Goal: Navigation & Orientation: Go to known website

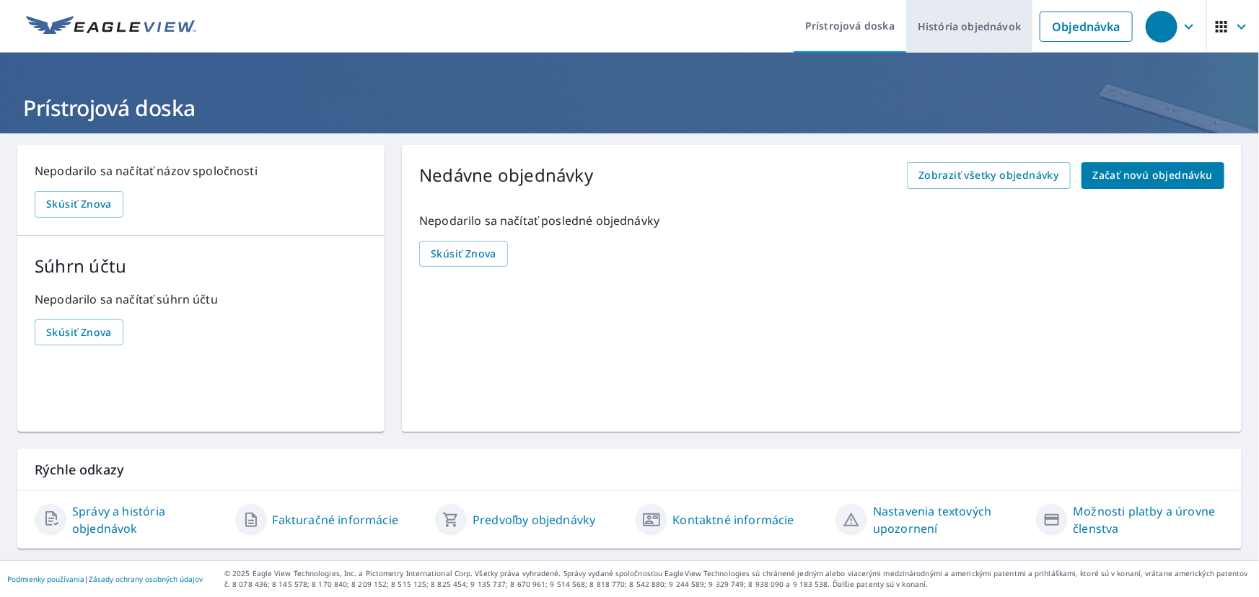
click at [968, 28] on font "História objednávok" at bounding box center [969, 26] width 103 height 14
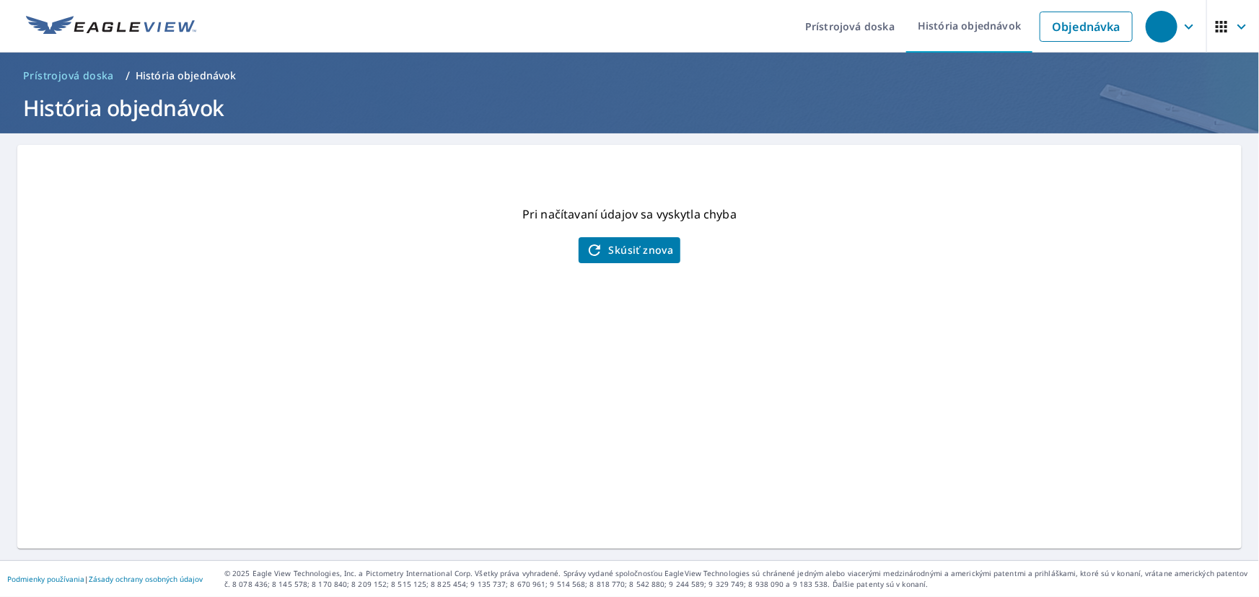
click at [641, 261] on button "Skúsiť znova" at bounding box center [629, 250] width 102 height 26
click at [1180, 18] on icon "button" at bounding box center [1188, 26] width 17 height 17
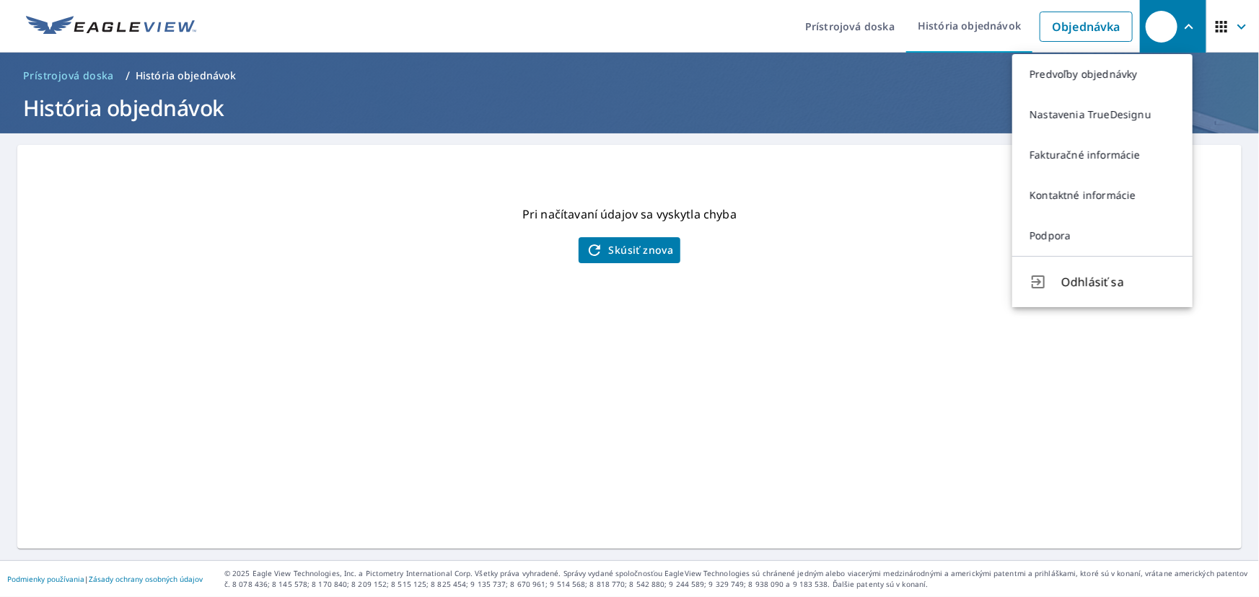
click at [1237, 29] on icon "button" at bounding box center [1241, 26] width 9 height 5
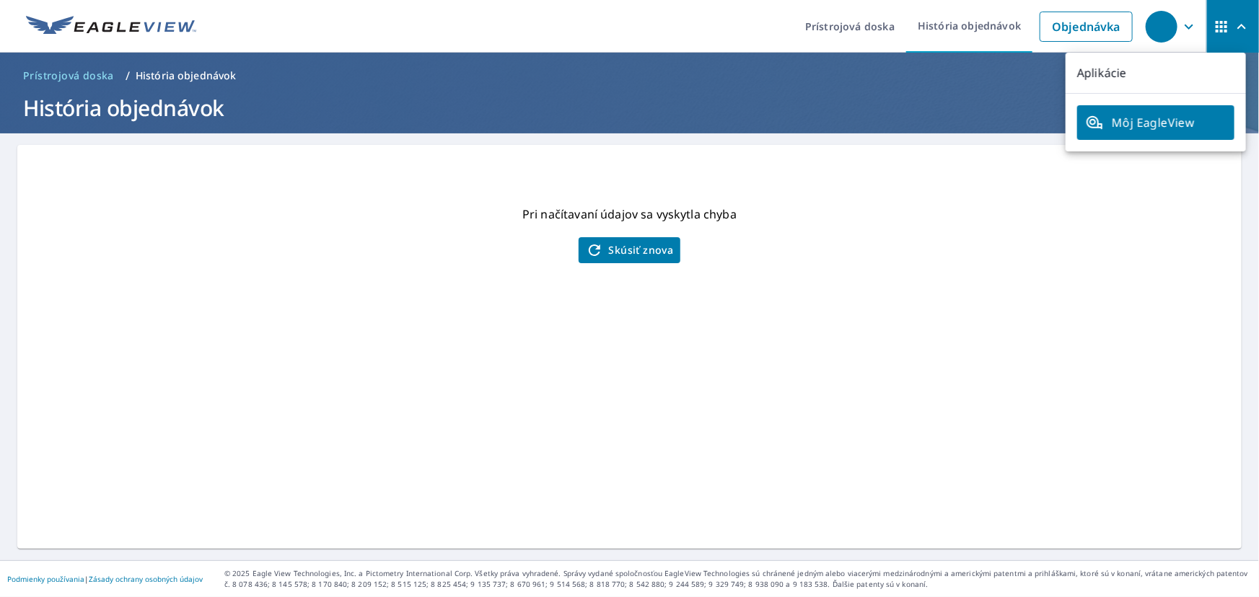
click at [1150, 128] on font "Môj EagleView" at bounding box center [1153, 123] width 83 height 16
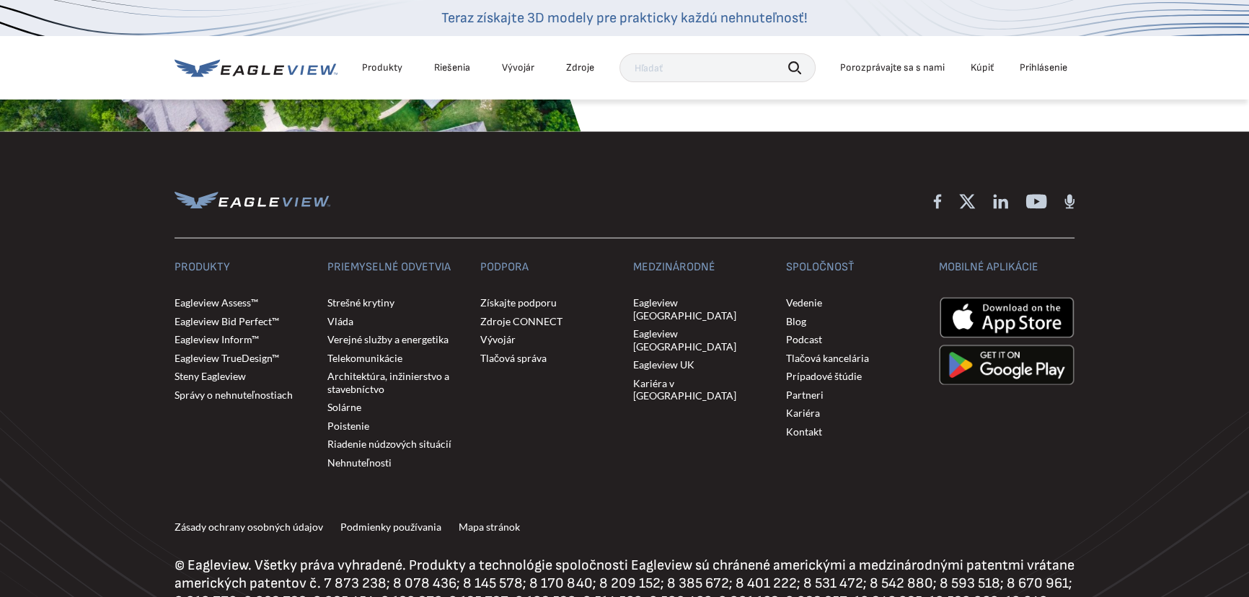
click at [684, 76] on div "Začať" at bounding box center [665, 61] width 68 height 30
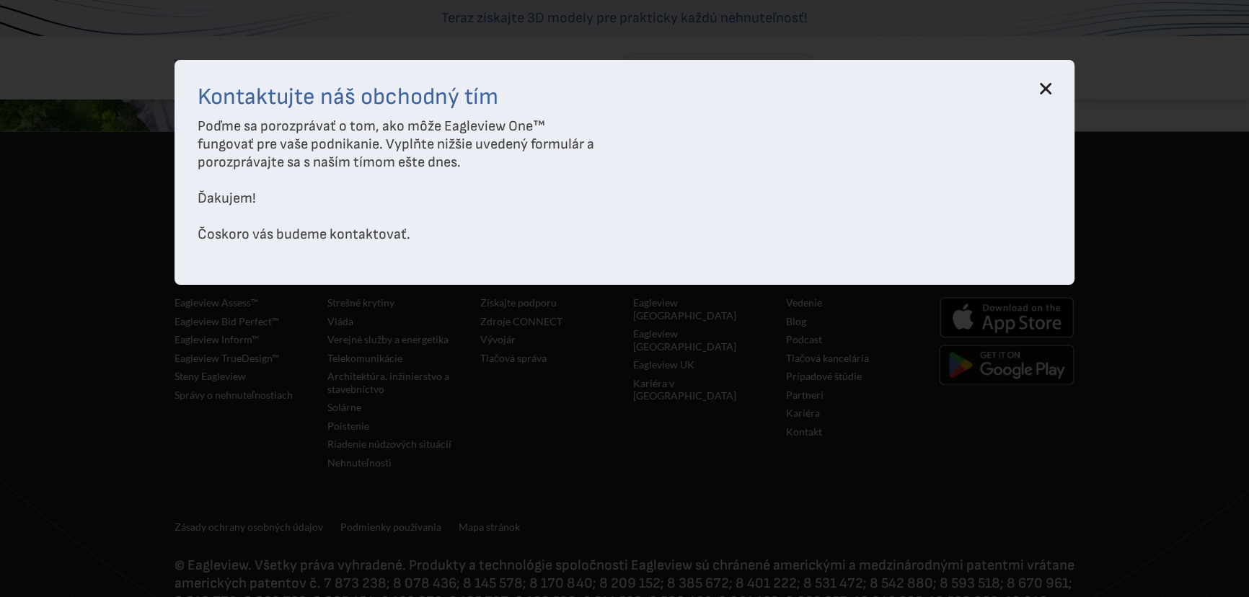
click at [1052, 86] on icon at bounding box center [1046, 89] width 12 height 12
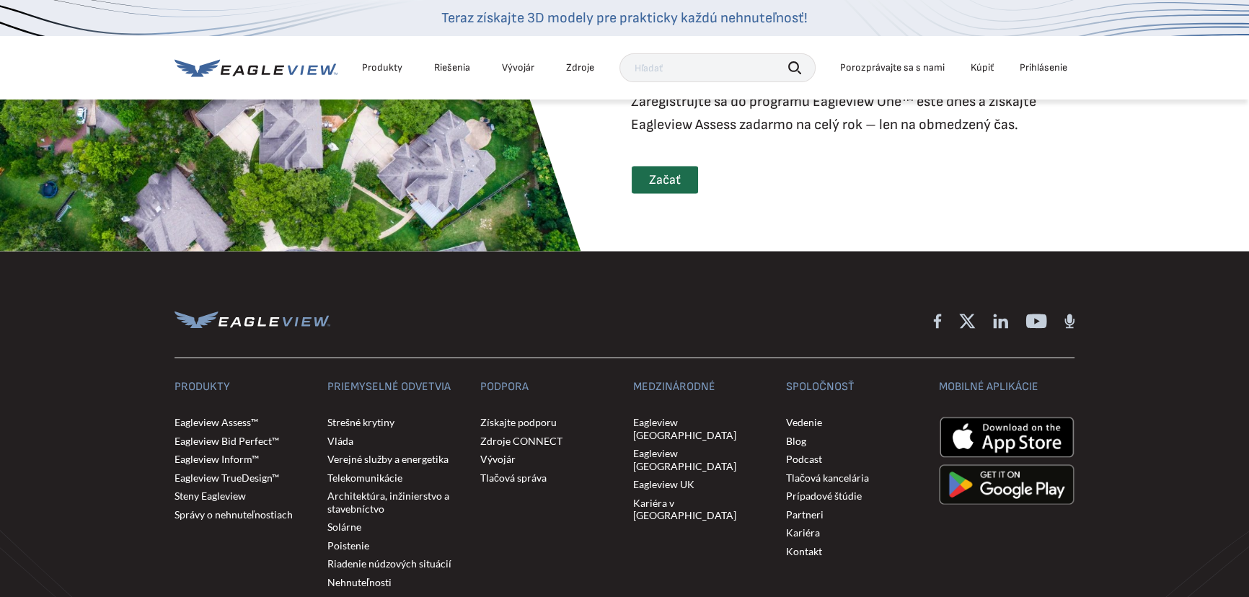
scroll to position [3475, 0]
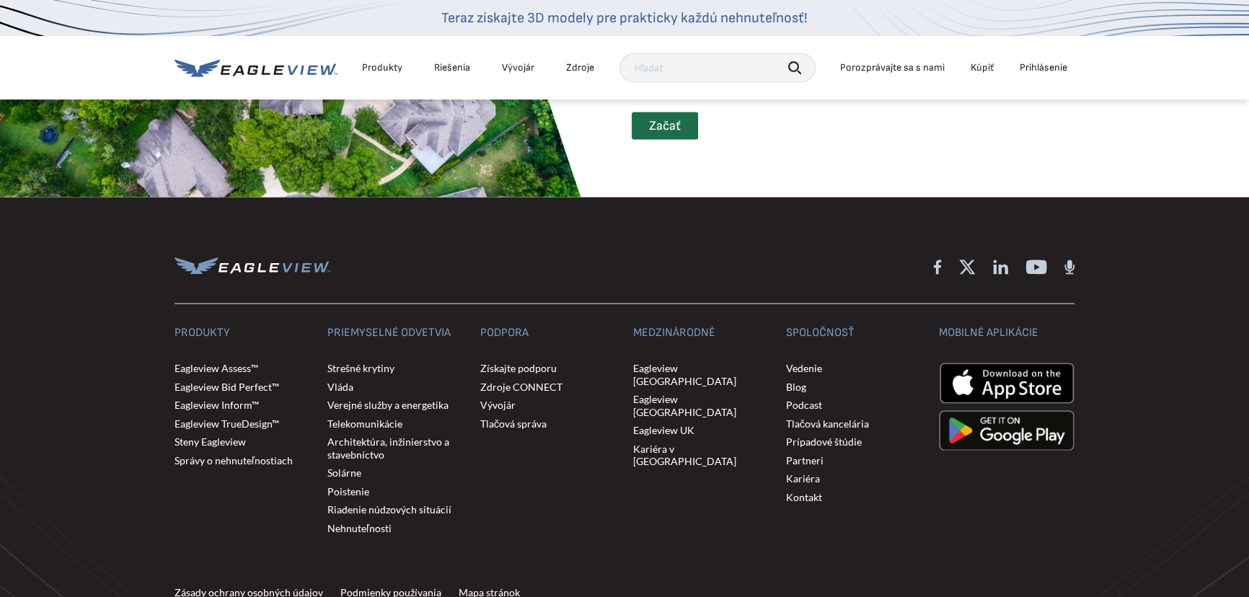
click at [323, 198] on div at bounding box center [290, 68] width 581 height 260
click at [655, 133] on font "Začať" at bounding box center [665, 125] width 32 height 15
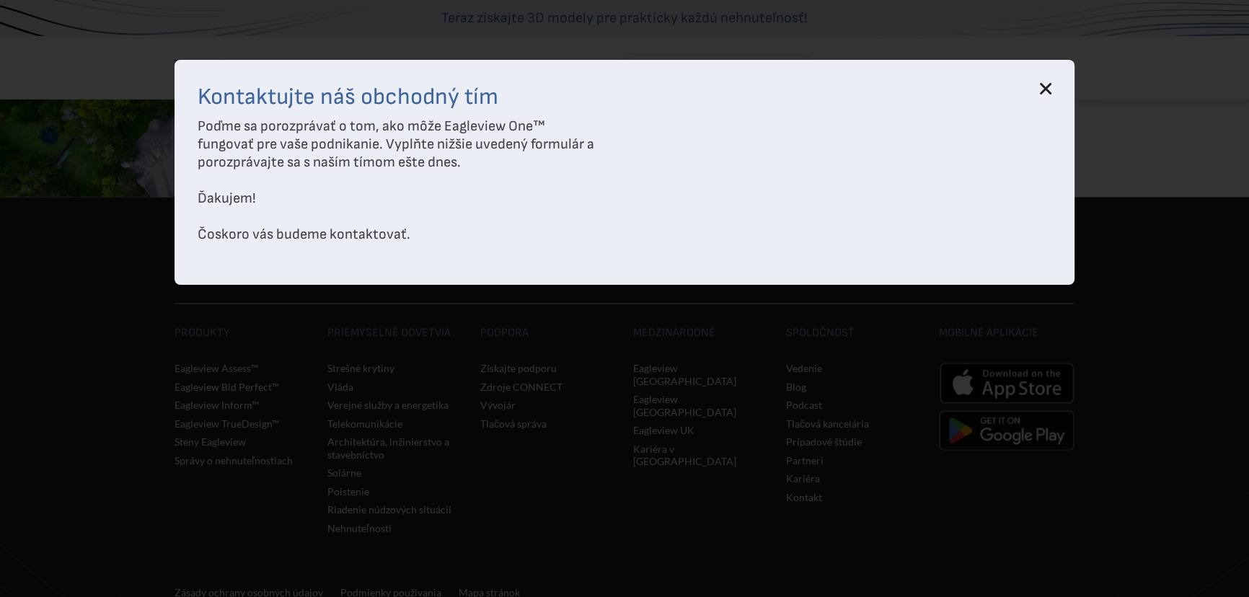
click at [1047, 89] on icon at bounding box center [1046, 89] width 12 height 12
